Goal: Contribute content: Add original content to the website for others to see

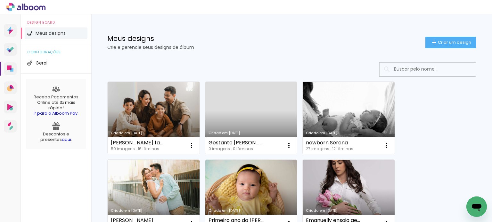
click at [178, 105] on link "Criado em [DATE]" at bounding box center [154, 118] width 92 height 72
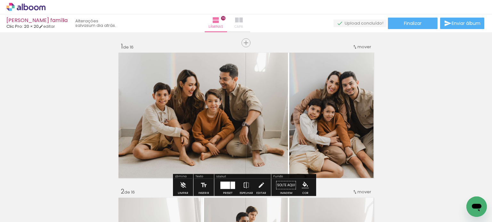
click at [243, 28] on span "Capa" at bounding box center [238, 27] width 9 height 6
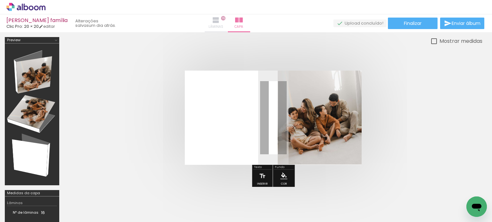
click at [223, 27] on span "Lâminas" at bounding box center [215, 27] width 15 height 6
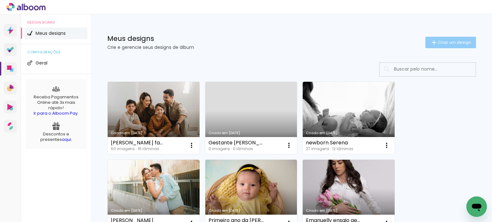
click at [447, 40] on span "Criar um design" at bounding box center [454, 42] width 33 height 4
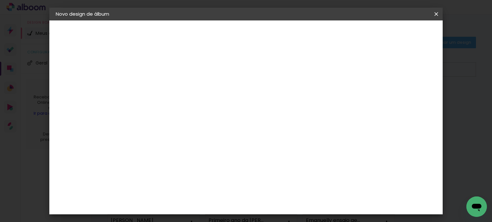
click at [160, 87] on input at bounding box center [160, 86] width 0 height 10
type input "a"
type input "Aniversario Davi"
type paper-input "Aniversario Davi"
click at [0, 0] on slot "Avançar" at bounding box center [0, 0] width 0 height 0
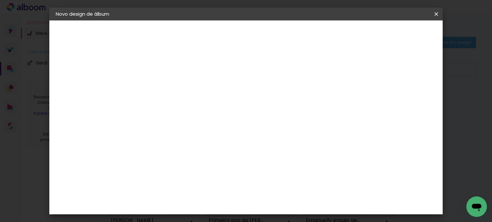
scroll to position [262, 0]
click at [197, 197] on paper-item "Clic Pro" at bounding box center [176, 205] width 69 height 17
click at [0, 0] on slot "Avançar" at bounding box center [0, 0] width 0 height 0
click at [185, 107] on input "text" at bounding box center [172, 112] width 25 height 10
click at [249, 101] on paper-item "Luxo" at bounding box center [287, 106] width 128 height 13
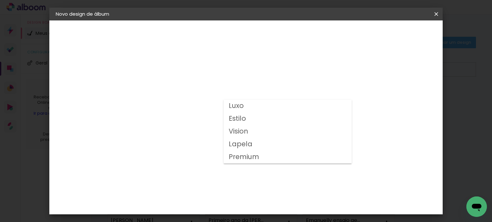
type input "Luxo"
click at [227, 117] on span "20 × 25 cm" at bounding box center [216, 125] width 24 height 17
click at [265, 36] on paper-button "Avançar" at bounding box center [248, 33] width 31 height 11
click at [344, 34] on span "Iniciar design" at bounding box center [329, 34] width 29 height 4
